Goal: Find specific page/section: Find specific page/section

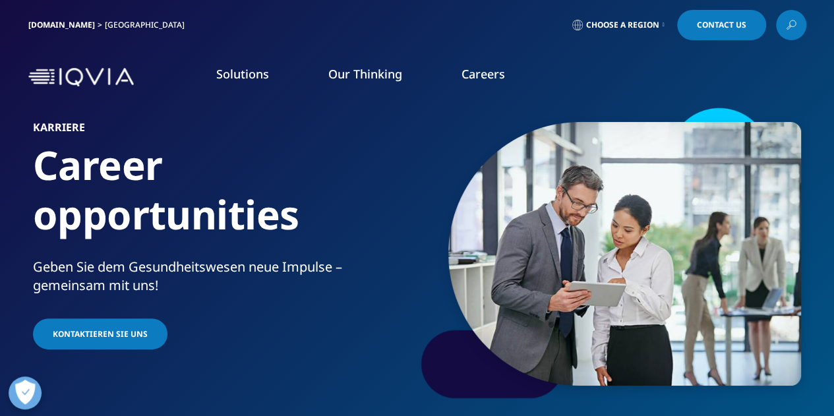
click at [96, 208] on link "WEITERE INFORMATIONEN" at bounding box center [116, 211] width 192 height 11
click at [125, 214] on link "WEITERE INFORMATIONEN" at bounding box center [116, 211] width 192 height 11
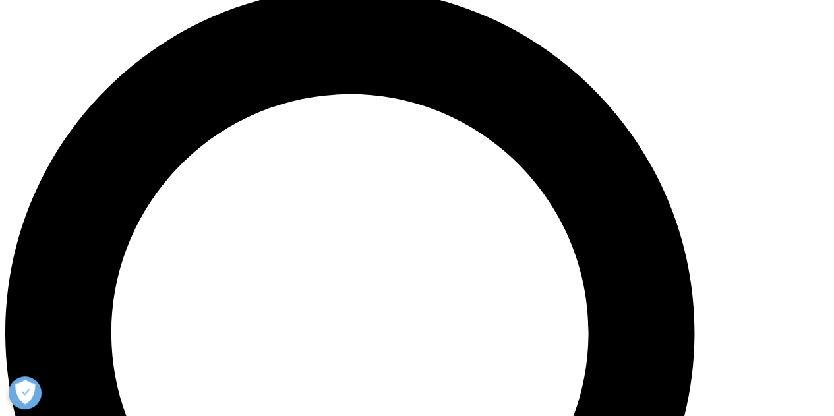
scroll to position [989, 0]
